Goal: Information Seeking & Learning: Learn about a topic

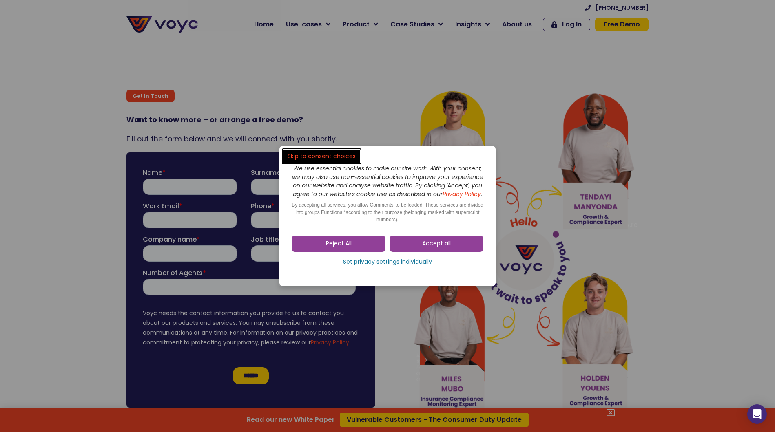
scroll to position [5244, 0]
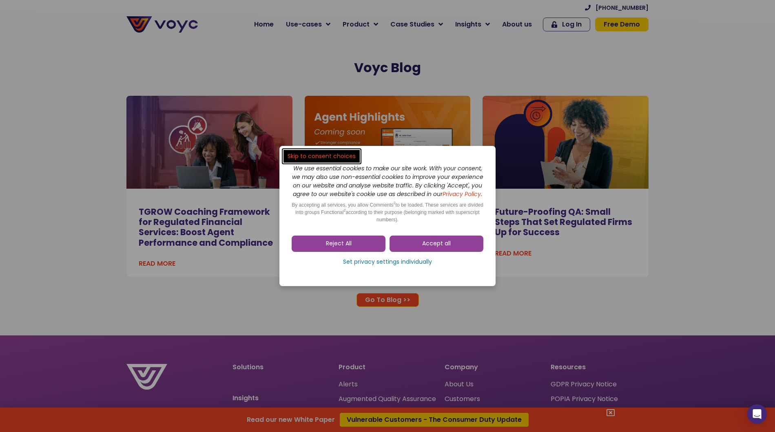
click at [369, 213] on span "By accepting all services, you allow Comments 2 (Functional) to be loaded. Thes…" at bounding box center [388, 212] width 192 height 20
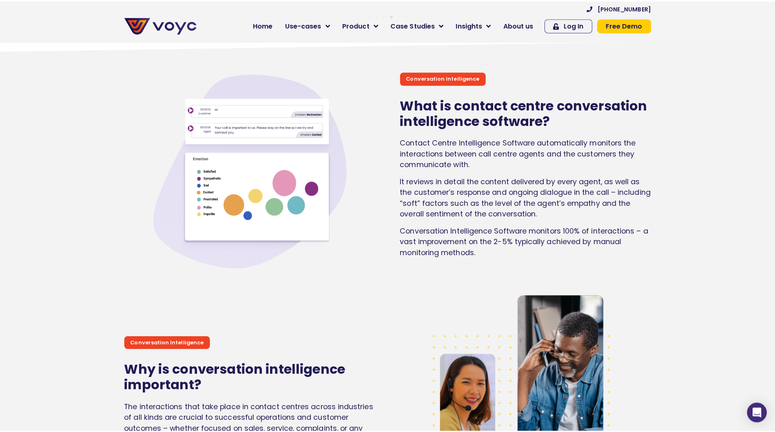
scroll to position [734, 0]
